Goal: Information Seeking & Learning: Learn about a topic

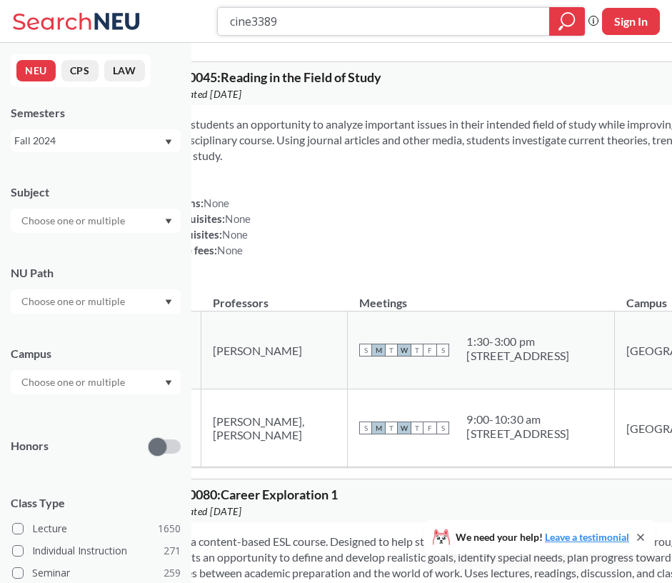
type input "cine3389"
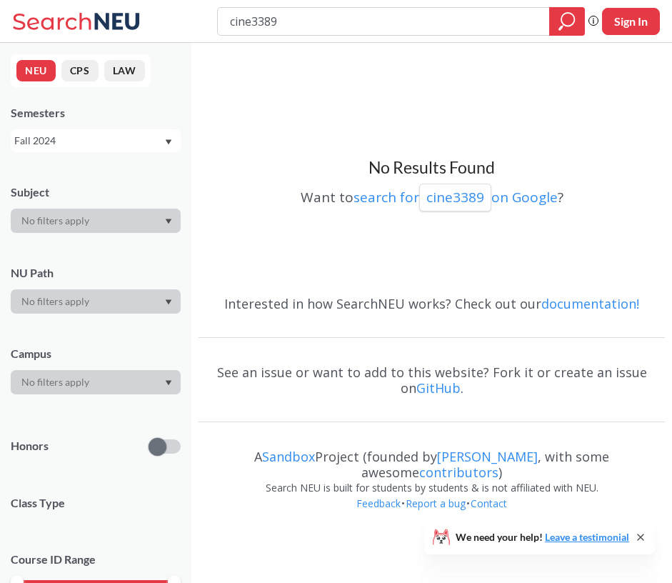
click at [550, 2] on div "cine3389 Phrase search guarantees the exact search appears in the results. Ex. …" at bounding box center [336, 21] width 672 height 43
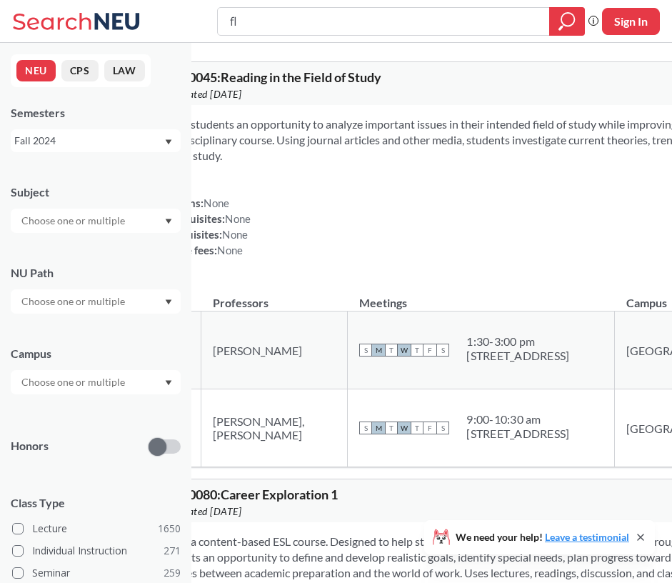
type input "flm"
click at [283, 17] on input "flm" at bounding box center [384, 21] width 310 height 24
type input "film"
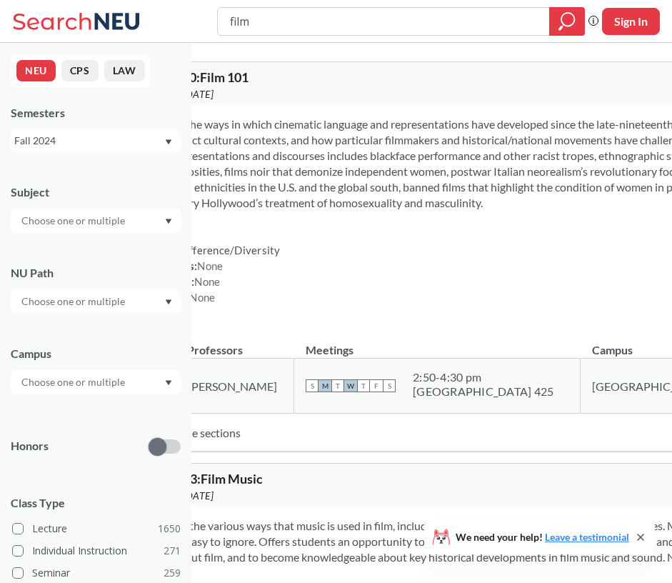
click at [91, 229] on input "text" at bounding box center [74, 220] width 120 height 17
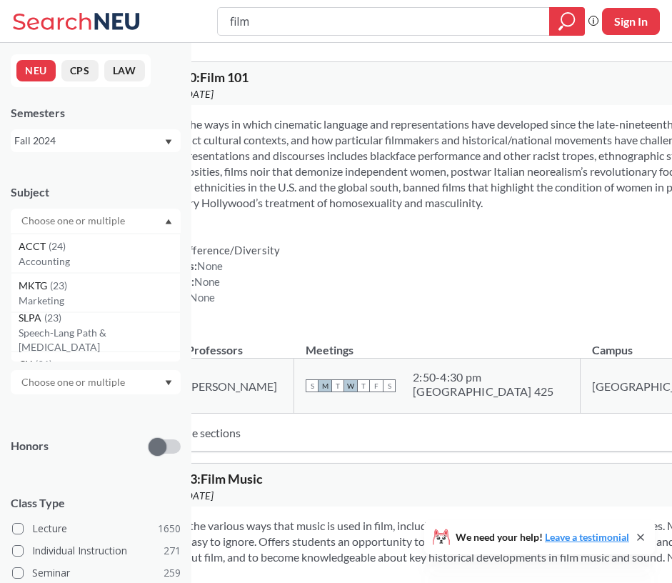
scroll to position [1739, 0]
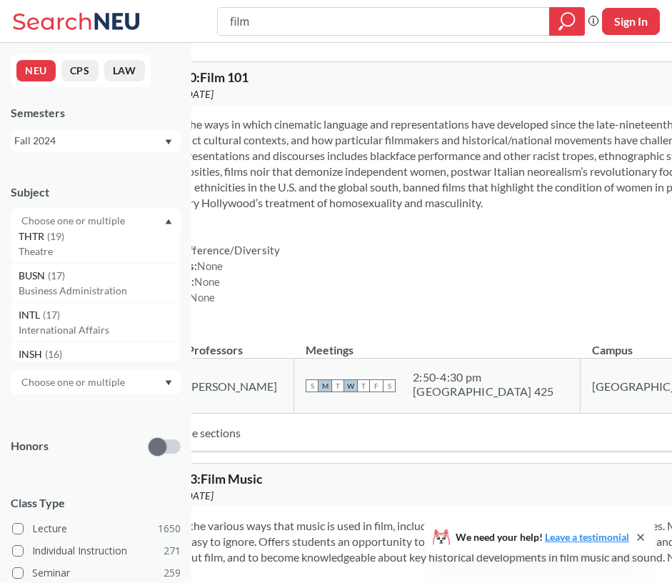
click at [142, 169] on div "NEU CPS LAW Semesters Fall 2024 Subject CS ( 110 ) Computer Science CHEM ( 74 )…" at bounding box center [96, 313] width 192 height 540
click at [113, 140] on div "Fall 2024" at bounding box center [88, 141] width 149 height 16
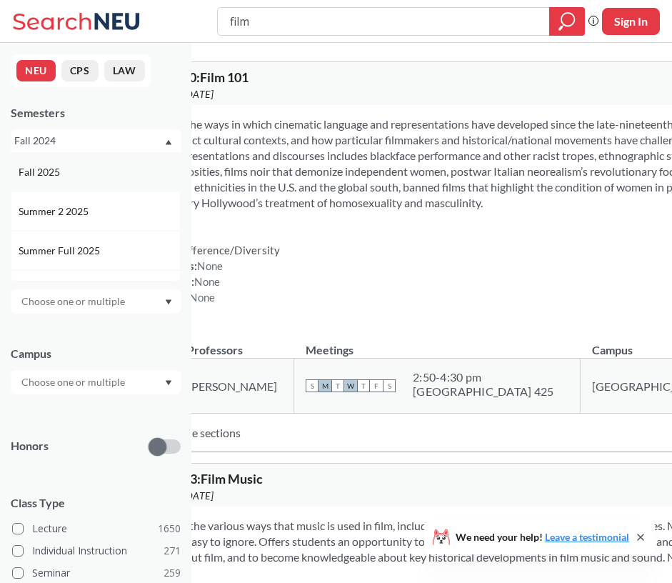
click at [58, 174] on span "Fall 2025" at bounding box center [41, 172] width 44 height 16
type input "flm"
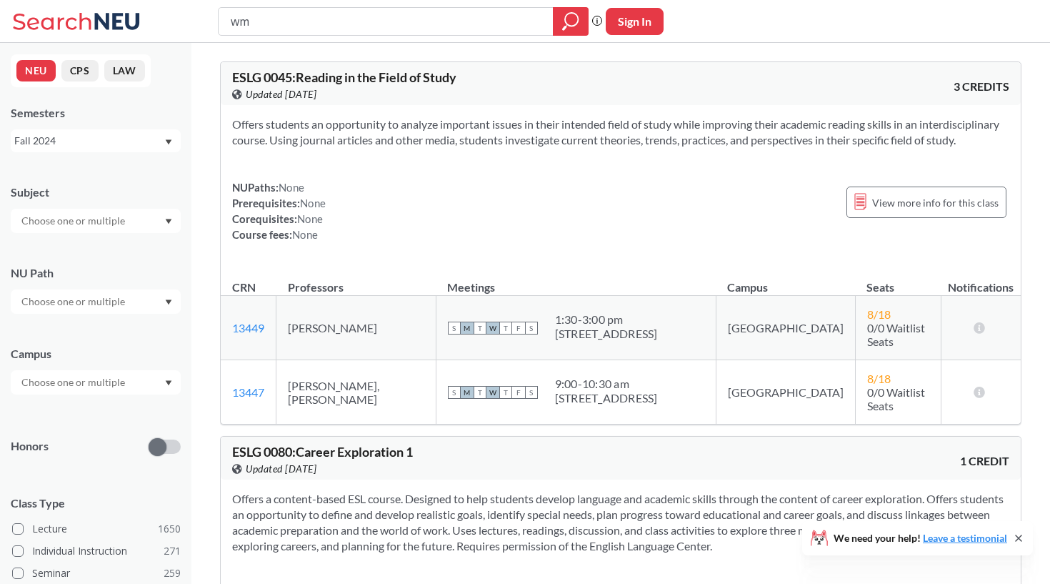
type input "w"
click at [127, 205] on div "Subject" at bounding box center [96, 201] width 170 height 63
click at [127, 212] on div at bounding box center [96, 221] width 170 height 24
click at [110, 223] on input "text" at bounding box center [74, 220] width 120 height 17
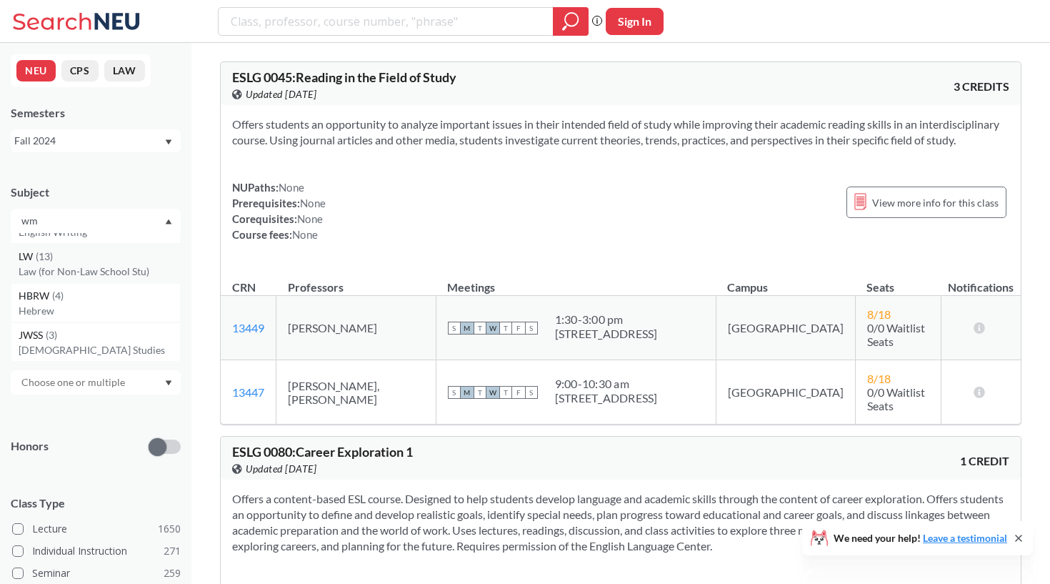
scroll to position [0, 0]
type input "wm"
click at [89, 258] on p "Women's/Gender/Sexualty Stdies" at bounding box center [99, 261] width 161 height 14
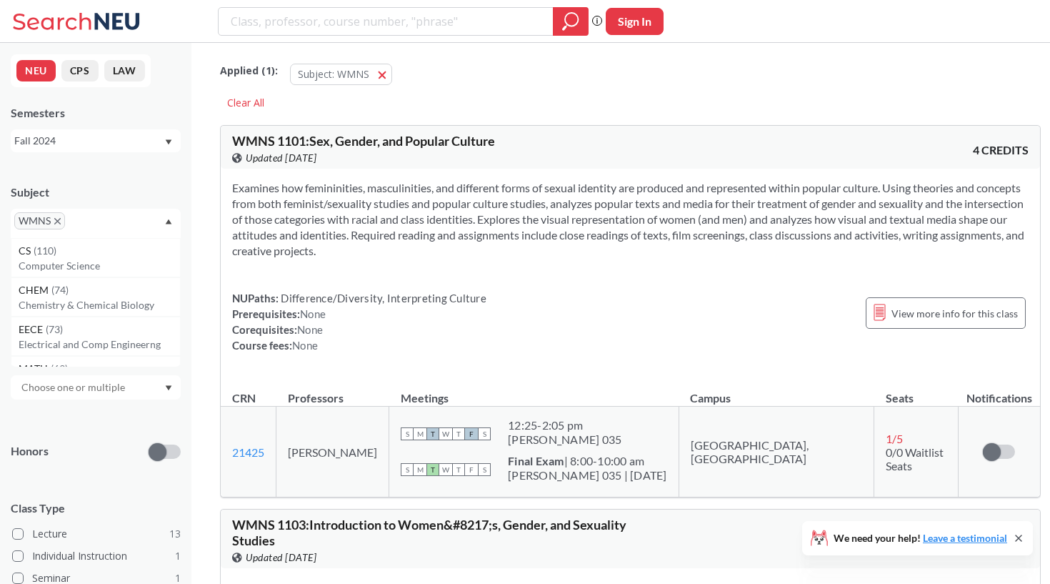
click at [169, 213] on div "WMNS" at bounding box center [96, 223] width 170 height 29
click at [135, 311] on div at bounding box center [96, 306] width 170 height 24
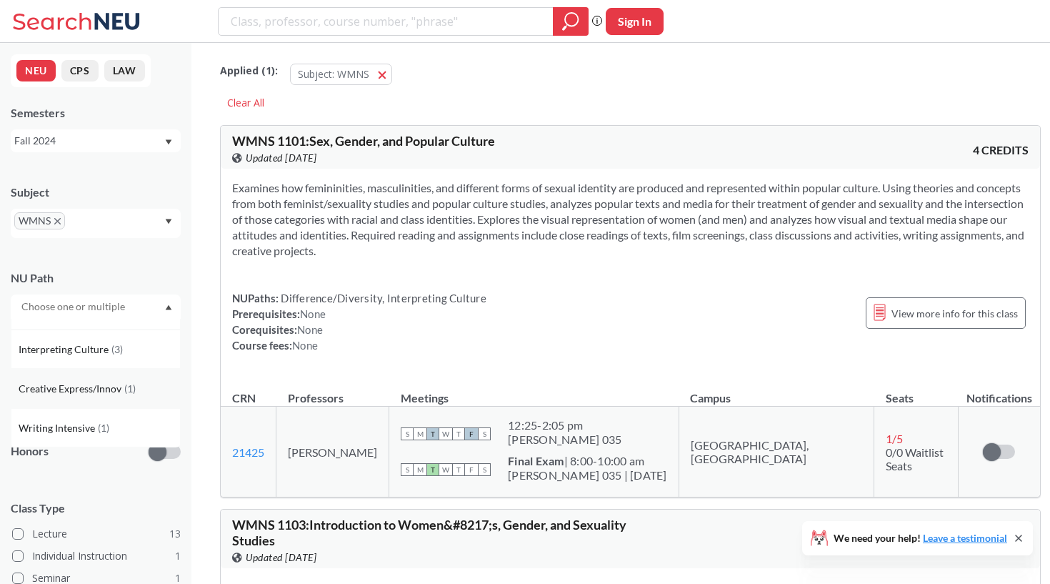
scroll to position [68, 0]
click at [124, 382] on span "( 1 )" at bounding box center [129, 388] width 11 height 12
